Goal: Task Accomplishment & Management: Use online tool/utility

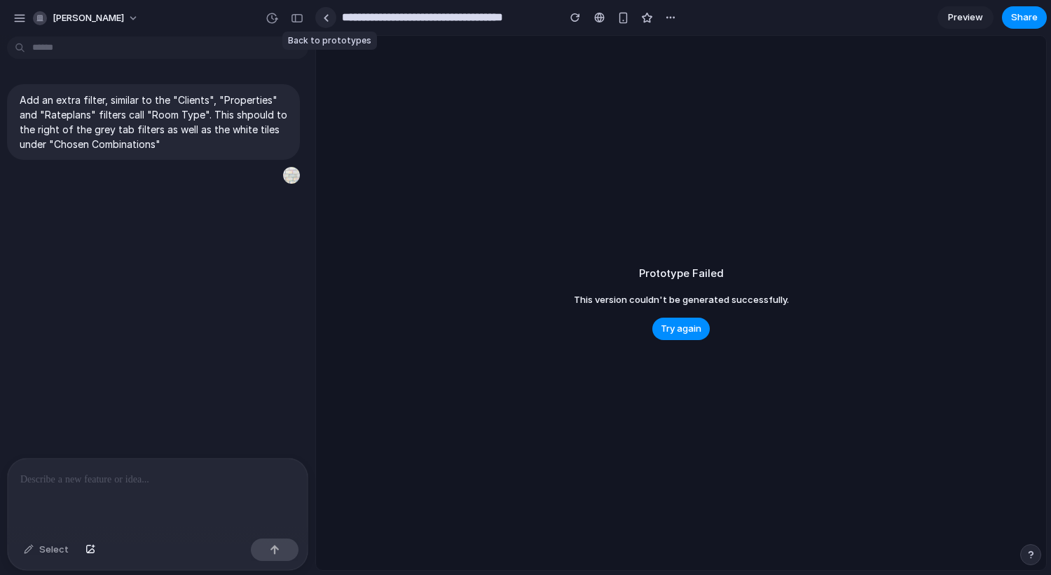
click at [329, 20] on link at bounding box center [325, 17] width 21 height 21
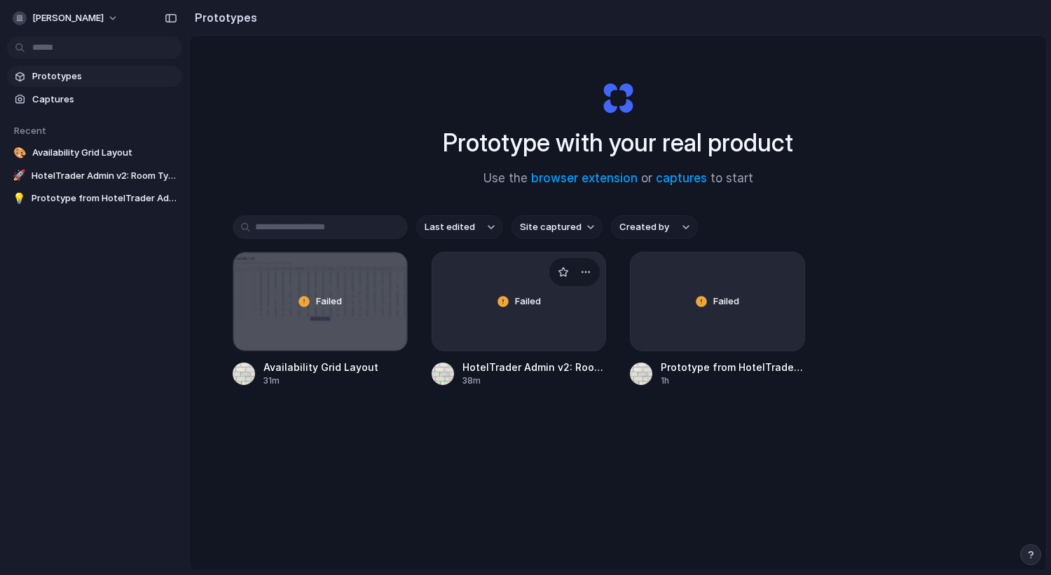
click at [465, 292] on div "Failed" at bounding box center [519, 301] width 174 height 98
click at [281, 318] on div "Failed" at bounding box center [320, 301] width 174 height 98
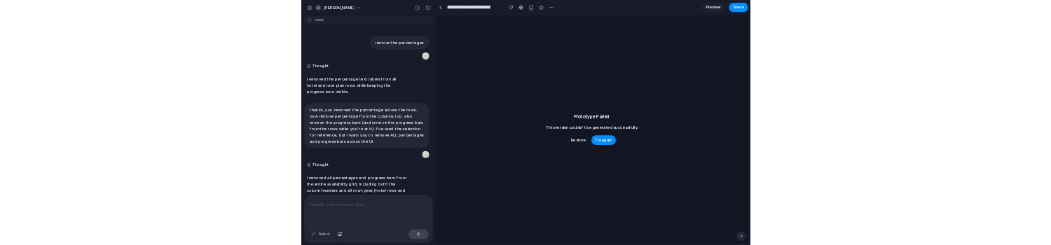
scroll to position [825, 0]
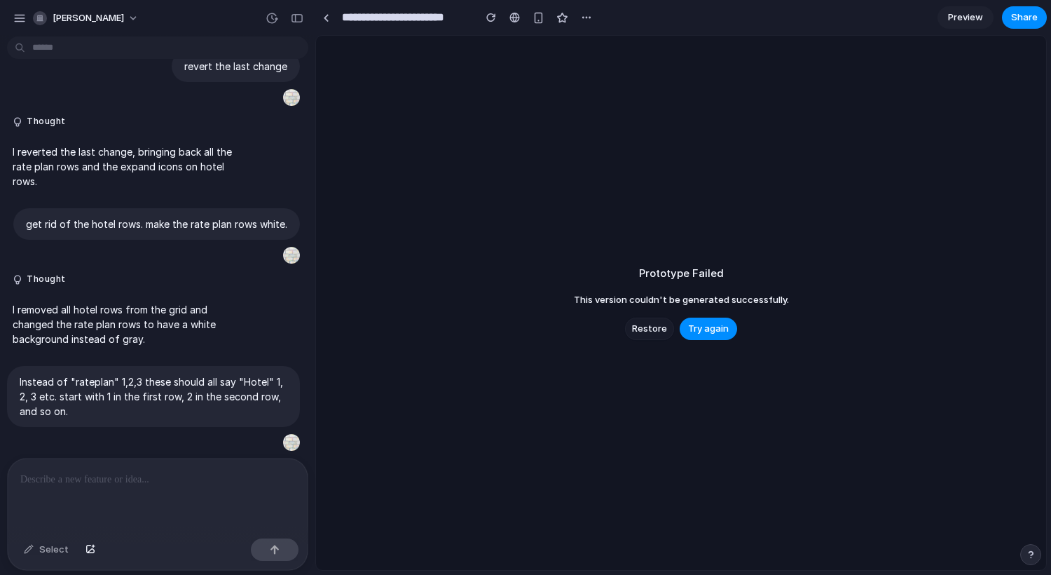
click at [651, 327] on span "Restore" at bounding box center [649, 329] width 35 height 14
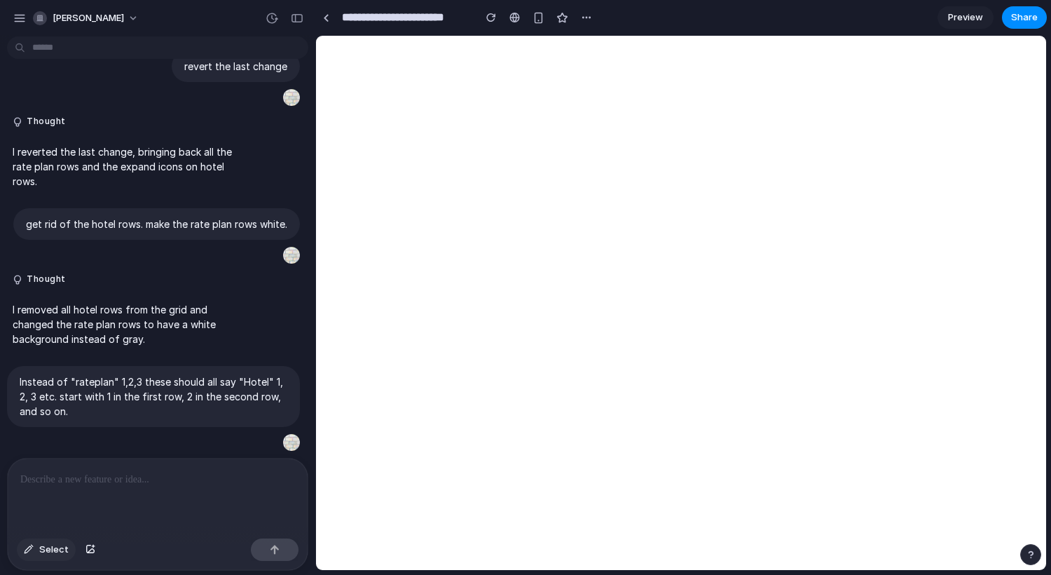
click at [45, 545] on span "Select" at bounding box center [53, 550] width 29 height 14
click at [359, 166] on div at bounding box center [682, 302] width 730 height 533
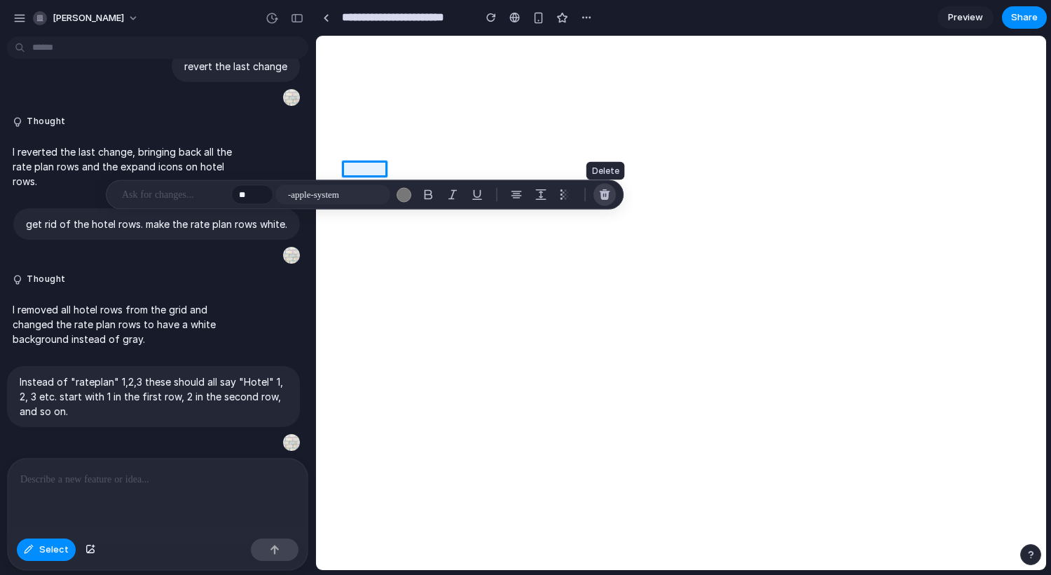
click at [611, 193] on button "button" at bounding box center [605, 195] width 22 height 22
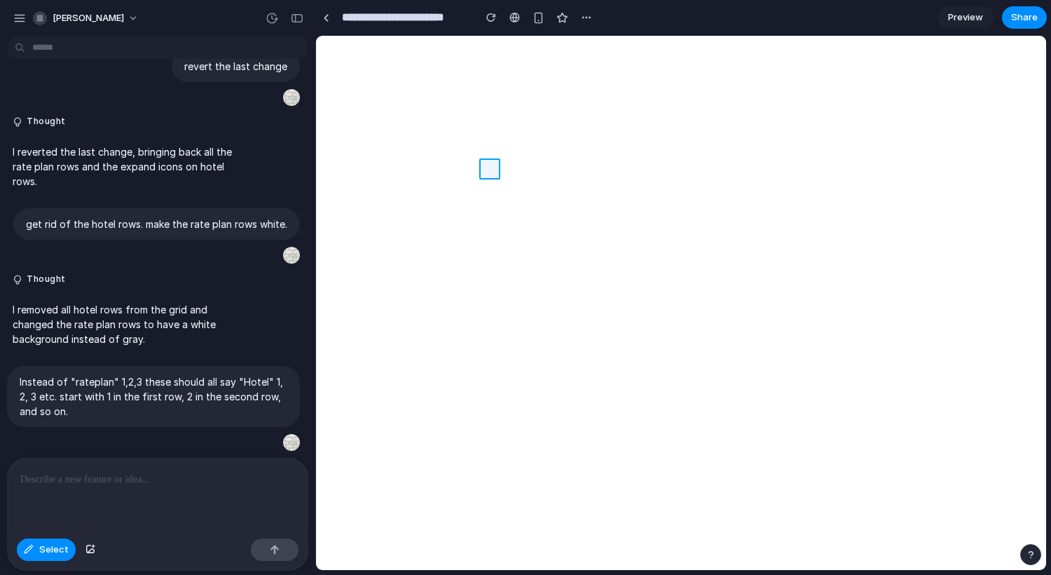
click at [490, 167] on div at bounding box center [682, 302] width 730 height 533
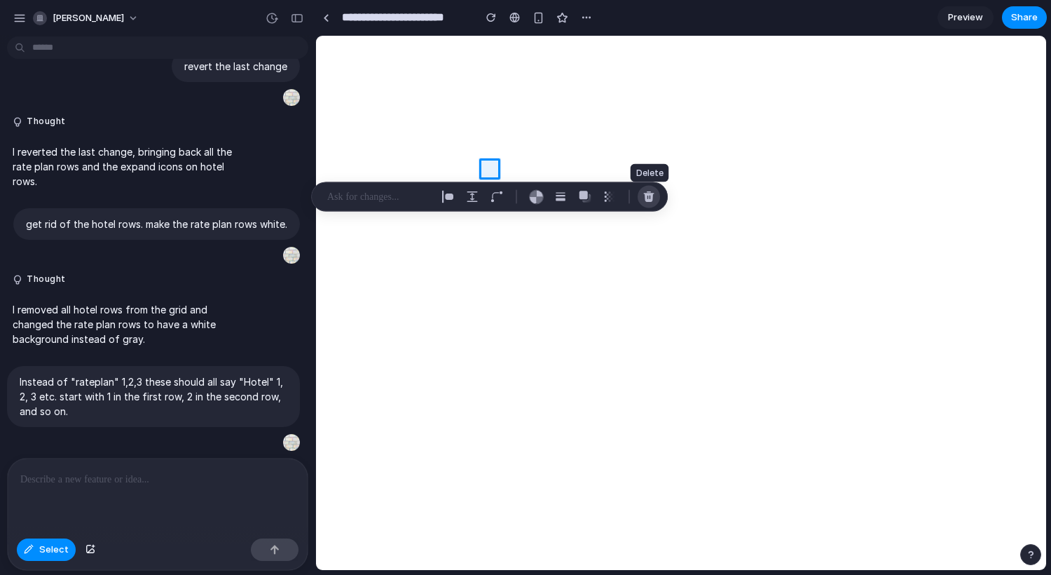
click at [651, 196] on div "button" at bounding box center [649, 197] width 13 height 13
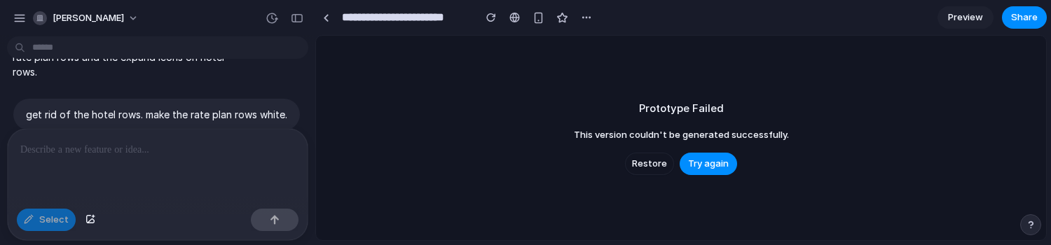
scroll to position [1154, 0]
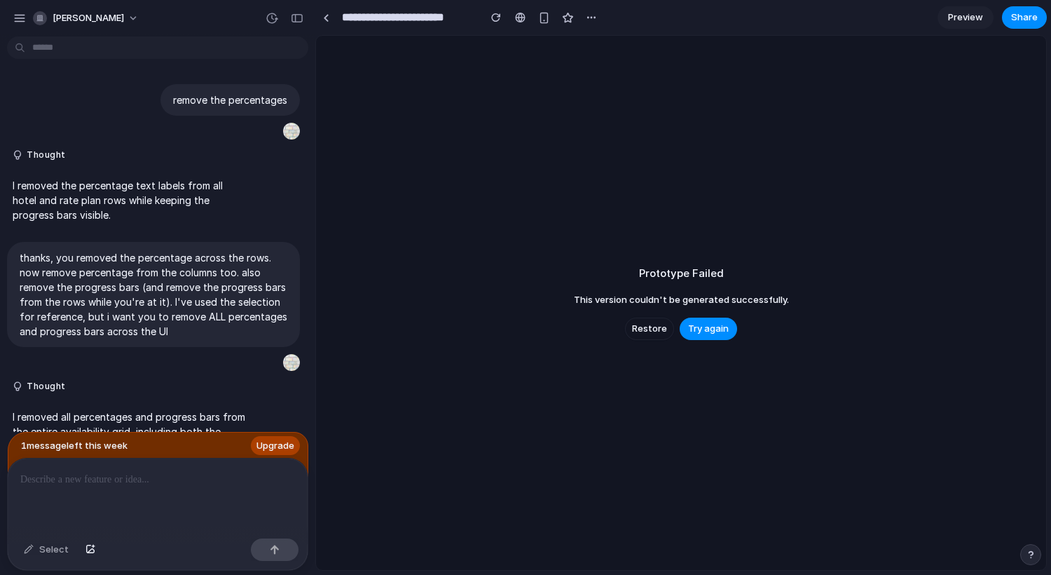
scroll to position [1124, 0]
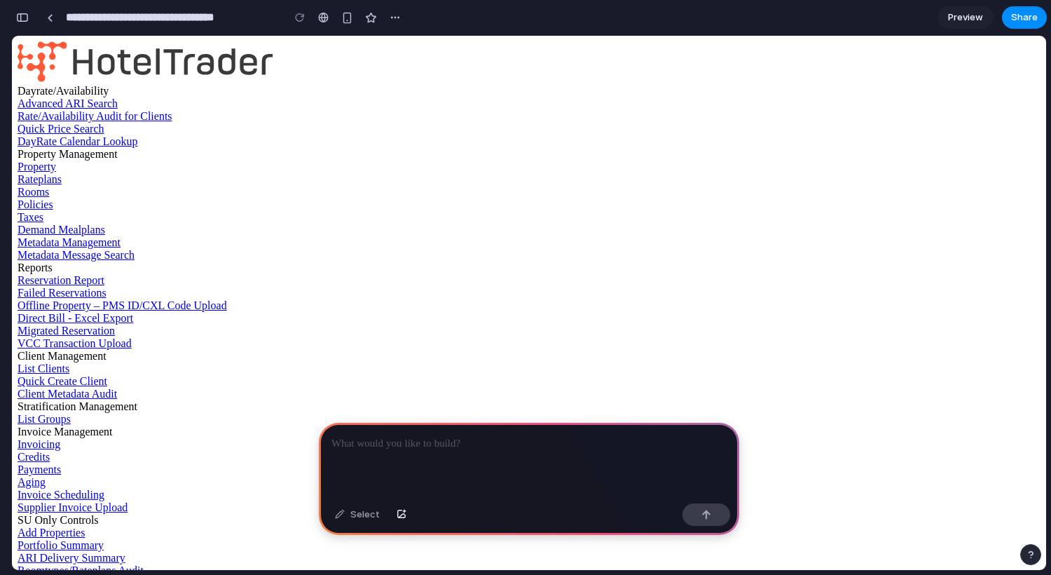
drag, startPoint x: 62, startPoint y: 188, endPoint x: 73, endPoint y: 186, distance: 11.4
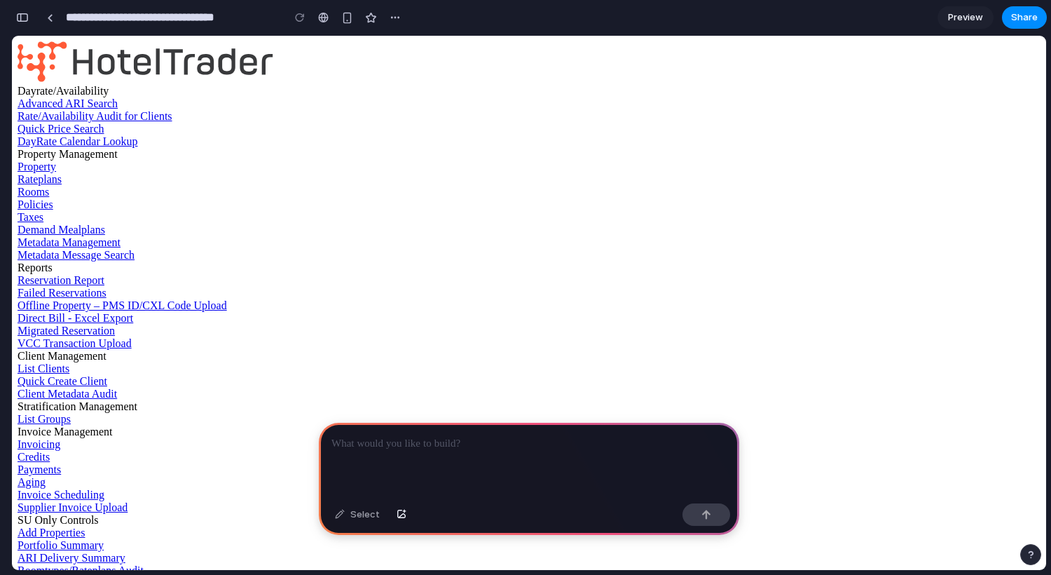
drag, startPoint x: 162, startPoint y: 189, endPoint x: 118, endPoint y: 194, distance: 43.7
